Goal: Navigation & Orientation: Find specific page/section

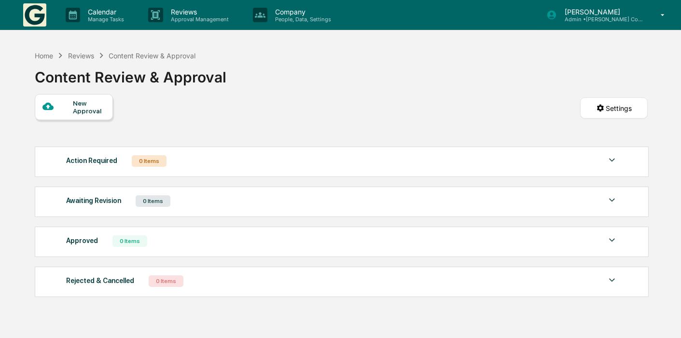
click at [616, 16] on p "Admin • [PERSON_NAME] Compliance Consulting, LLC" at bounding box center [602, 19] width 90 height 7
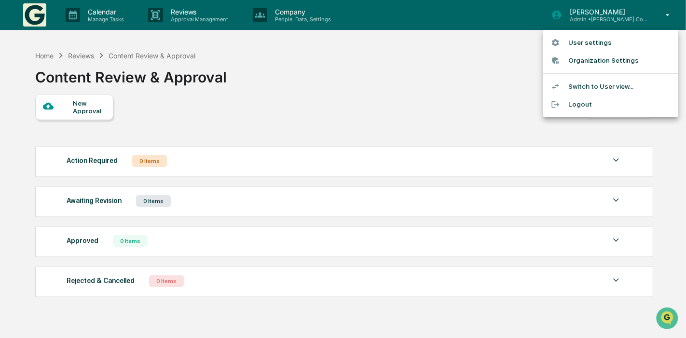
click at [55, 10] on div at bounding box center [343, 169] width 686 height 338
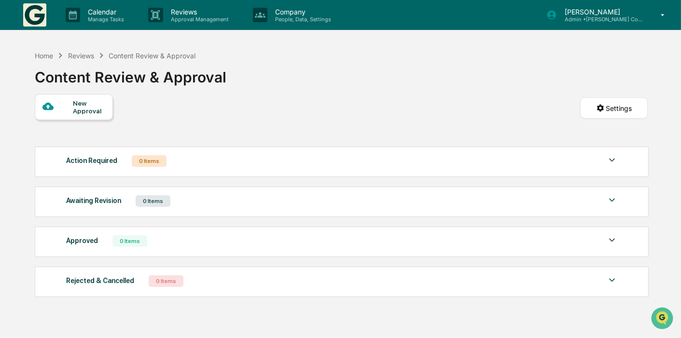
click at [38, 15] on img at bounding box center [34, 14] width 23 height 23
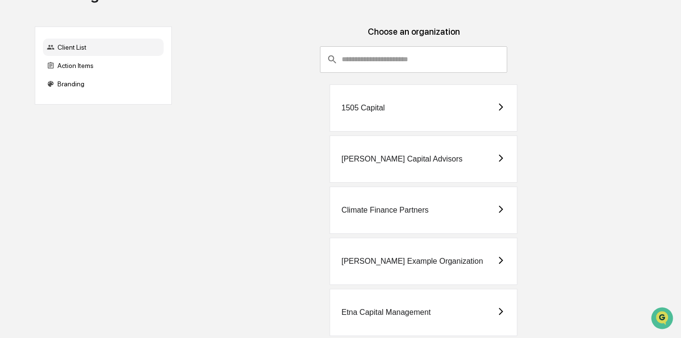
scroll to position [157, 0]
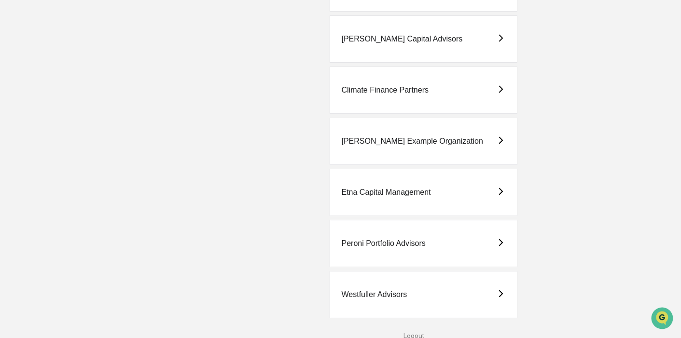
click at [417, 290] on div "Westfuller Advisors" at bounding box center [424, 294] width 188 height 47
